Goal: Information Seeking & Learning: Find specific fact

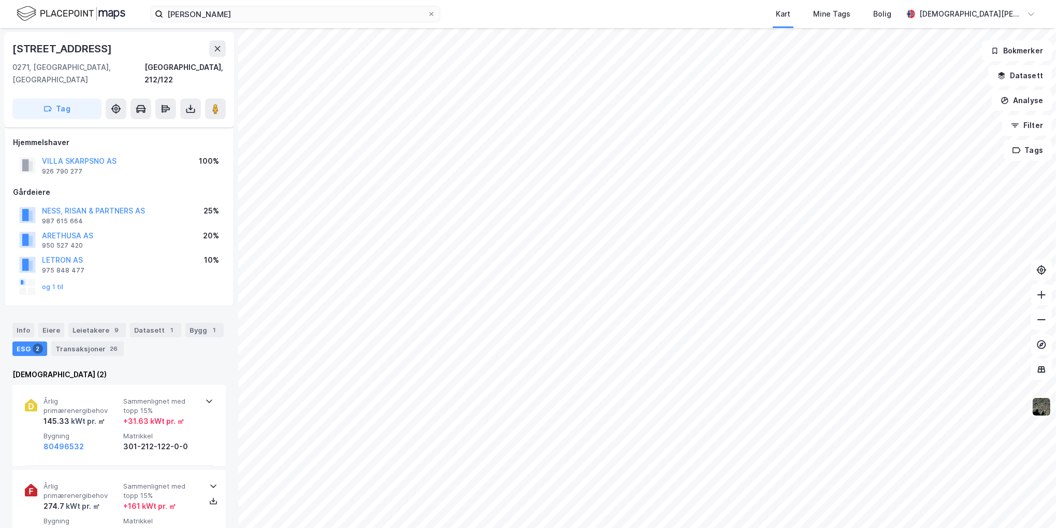
scroll to position [52, 0]
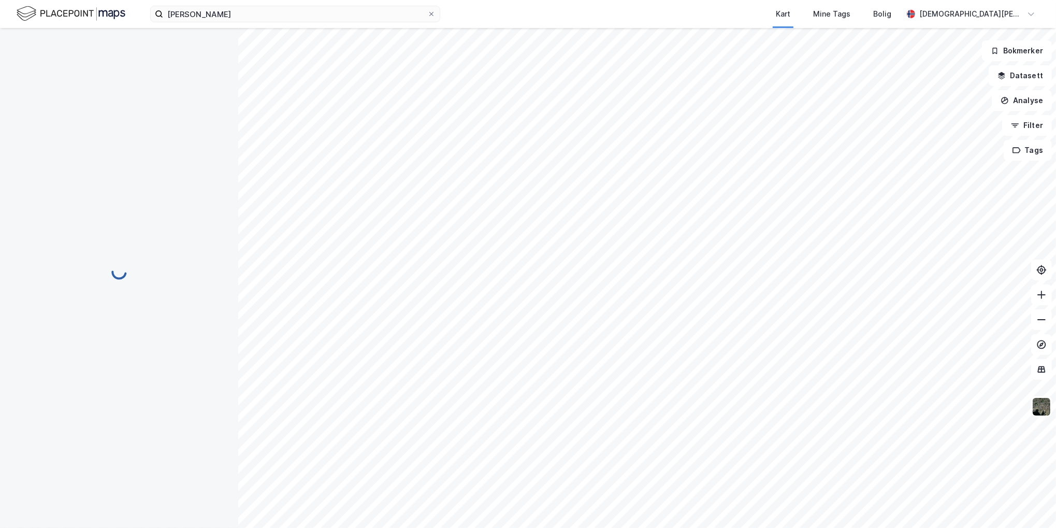
scroll to position [52, 0]
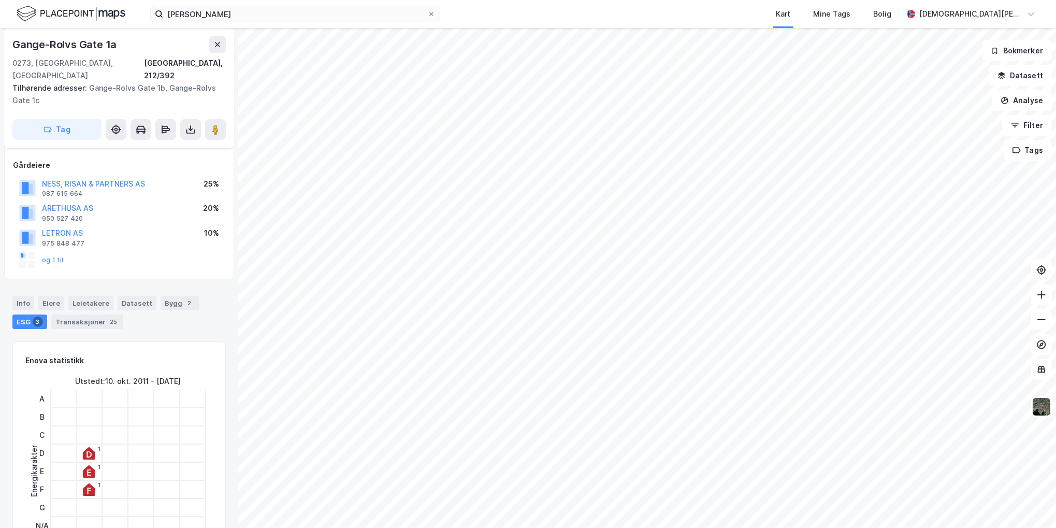
scroll to position [52, 0]
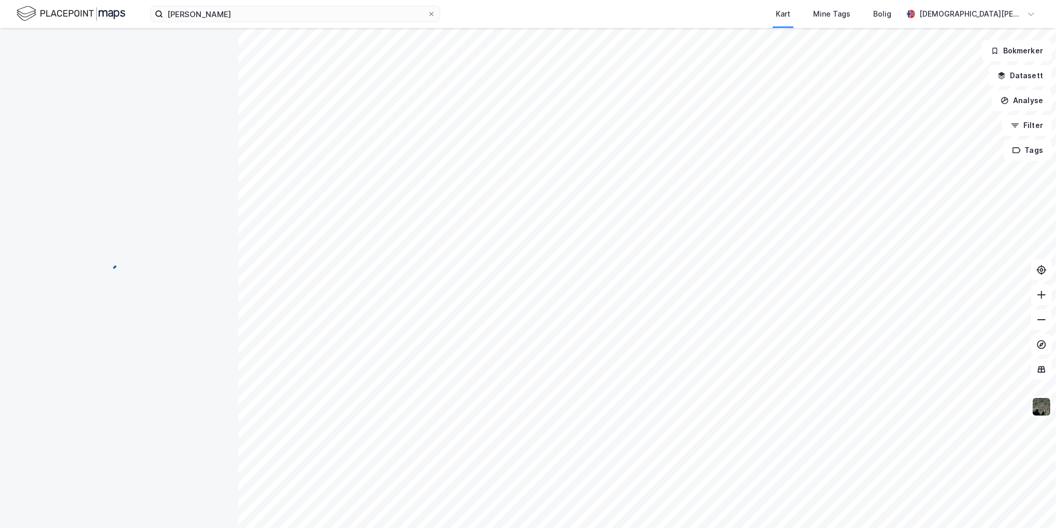
scroll to position [52, 0]
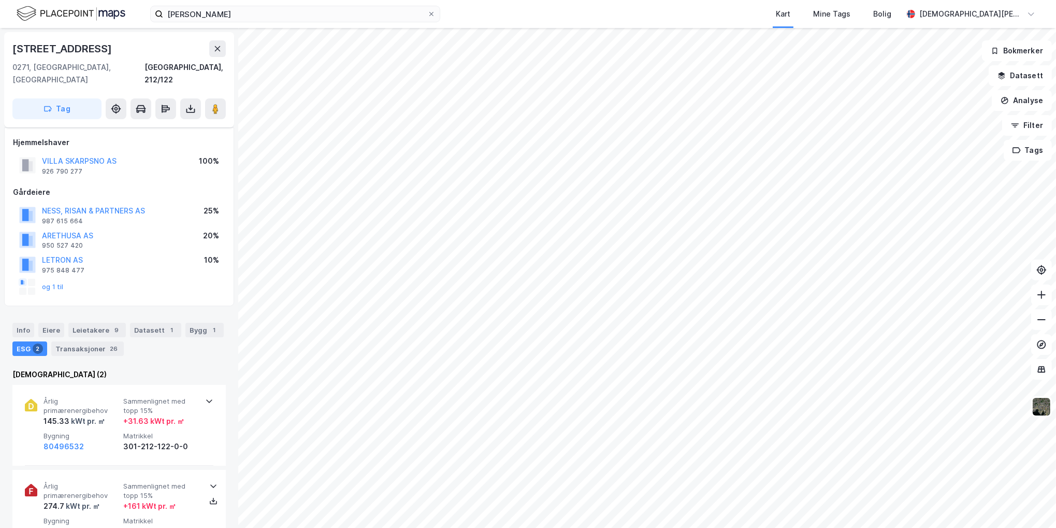
scroll to position [52, 0]
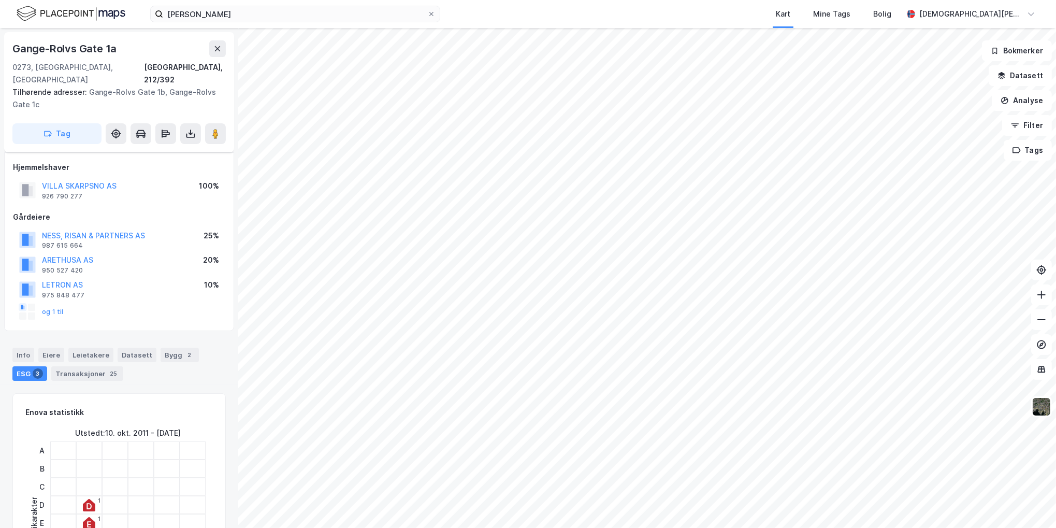
scroll to position [52, 0]
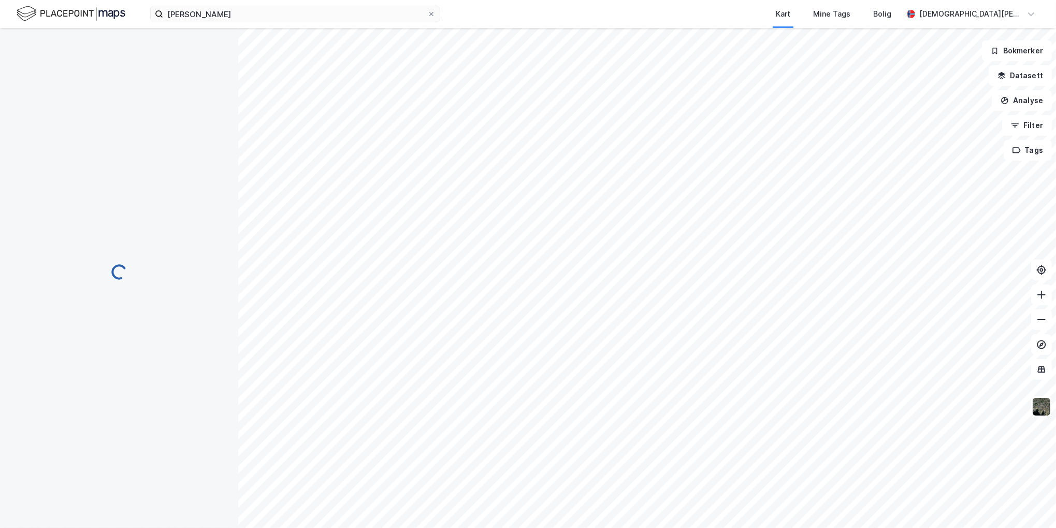
scroll to position [52, 0]
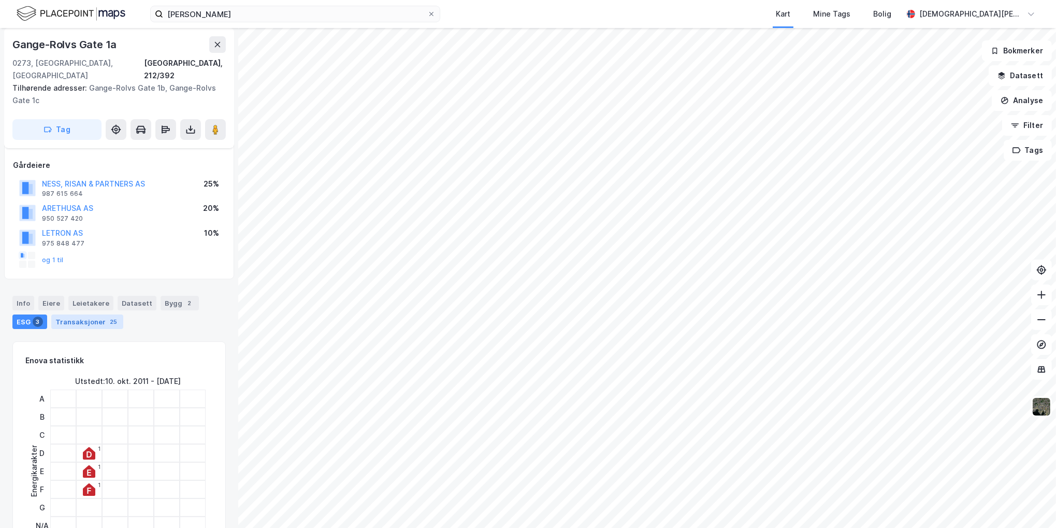
click at [95, 314] on div "Transaksjoner 25" at bounding box center [87, 321] width 72 height 14
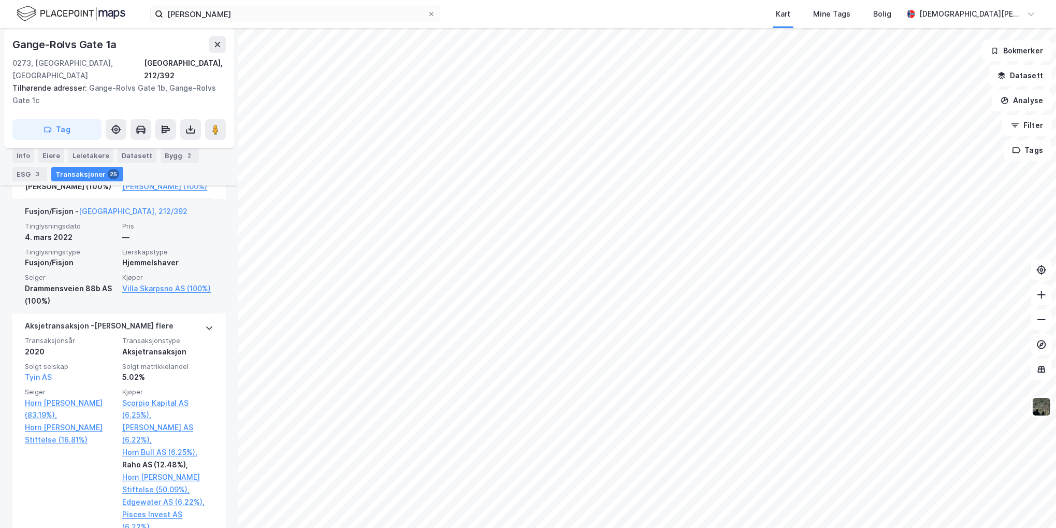
scroll to position [518, 0]
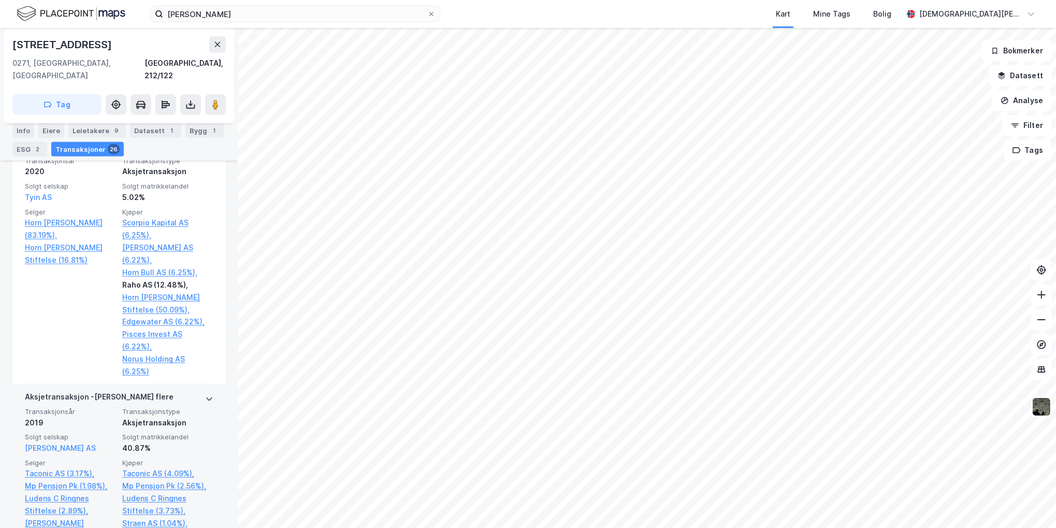
scroll to position [850, 0]
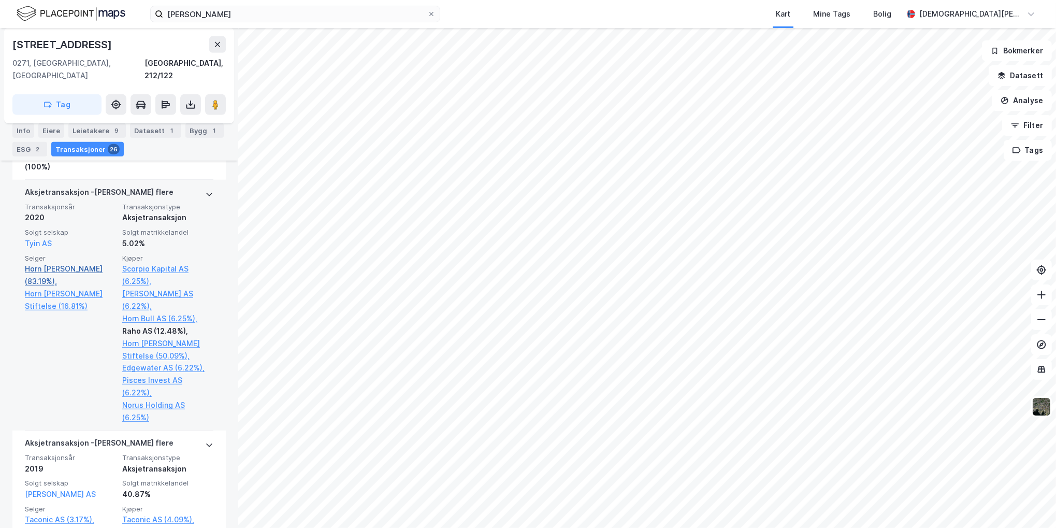
click at [70, 269] on link "Horn [PERSON_NAME] (83.19%)," at bounding box center [70, 274] width 91 height 25
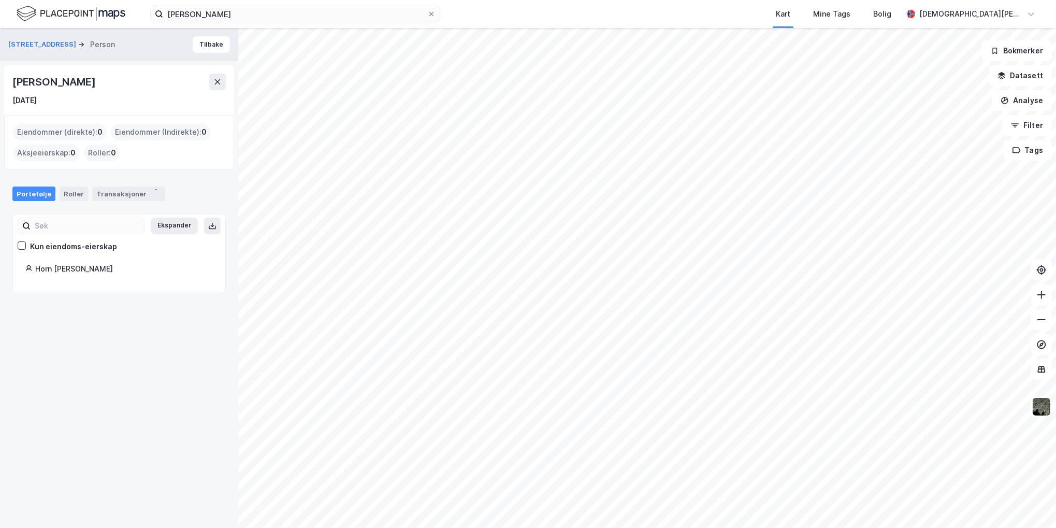
drag, startPoint x: 56, startPoint y: 100, endPoint x: 8, endPoint y: 101, distance: 47.6
click at [8, 101] on div "[PERSON_NAME] [DATE]" at bounding box center [119, 90] width 230 height 50
drag, startPoint x: 8, startPoint y: 101, endPoint x: 68, endPoint y: 106, distance: 59.7
click at [68, 106] on div "[DATE]" at bounding box center [118, 100] width 213 height 12
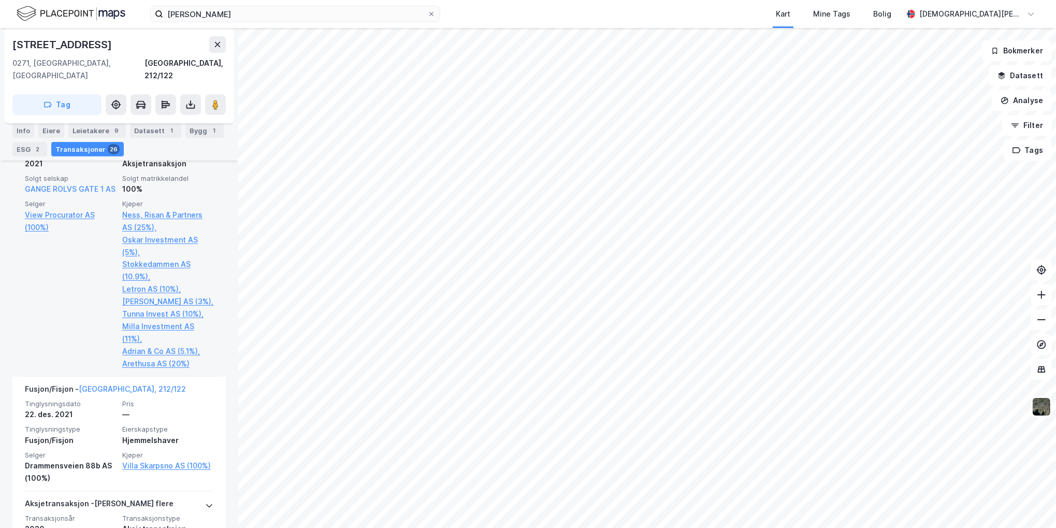
scroll to position [539, 0]
